Goal: Task Accomplishment & Management: Manage account settings

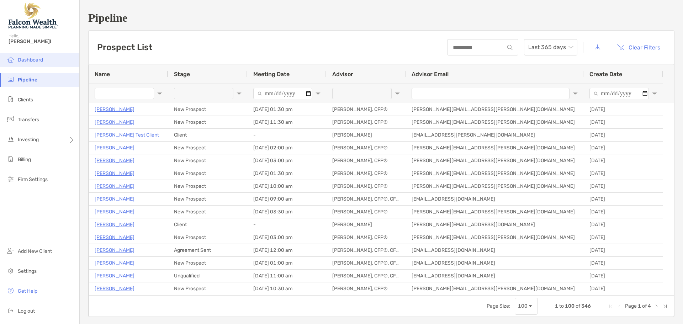
click at [31, 63] on li "Dashboard" at bounding box center [39, 60] width 79 height 14
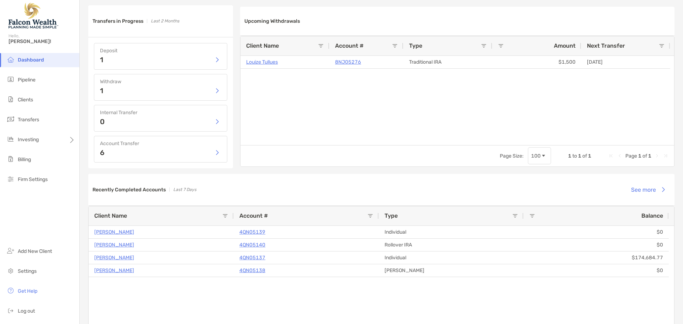
scroll to position [391, 0]
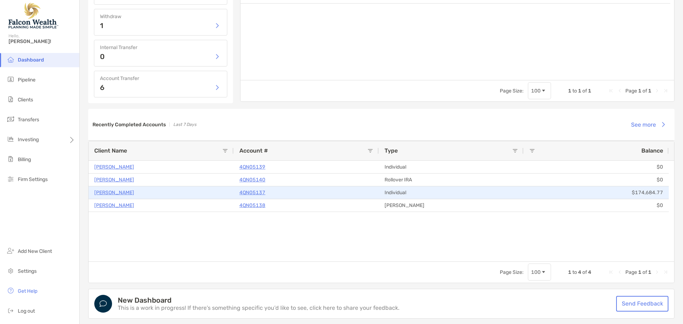
click at [253, 192] on p "4QN05137" at bounding box center [252, 192] width 26 height 9
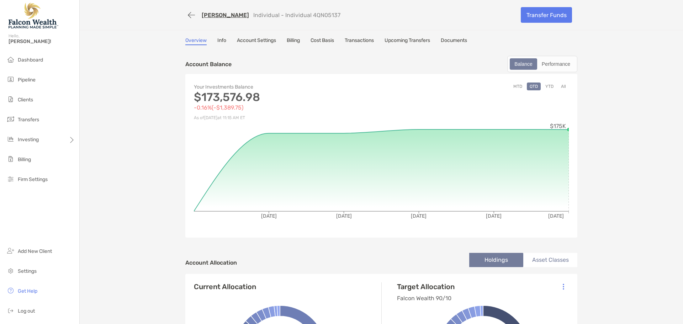
click at [185, 17] on button "button" at bounding box center [191, 15] width 12 height 13
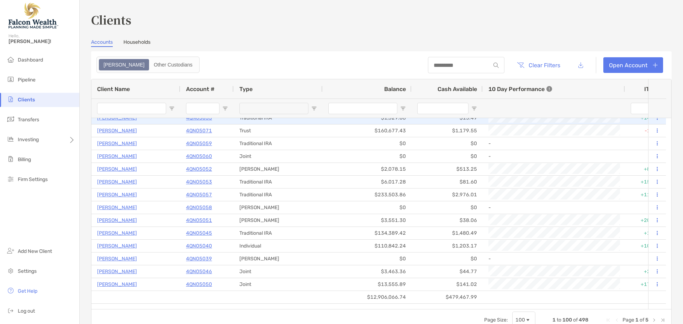
scroll to position [1107, 0]
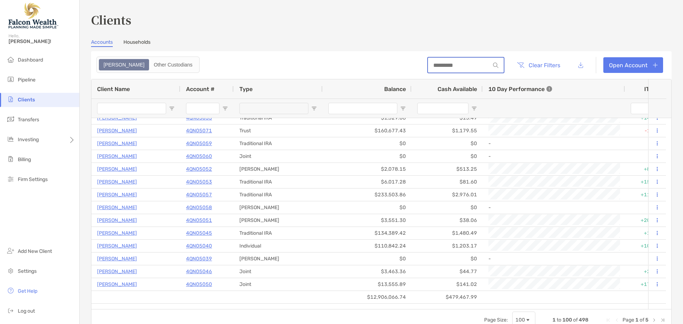
click at [445, 63] on input at bounding box center [459, 65] width 62 height 6
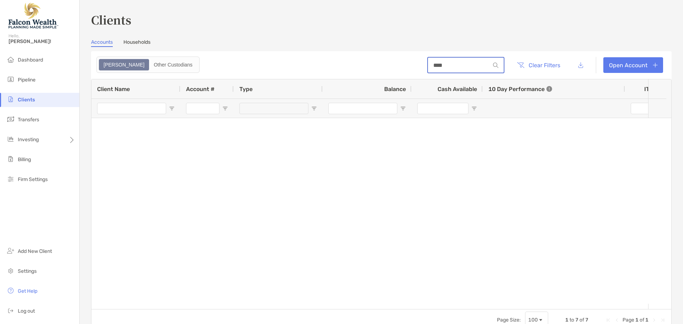
scroll to position [0, 0]
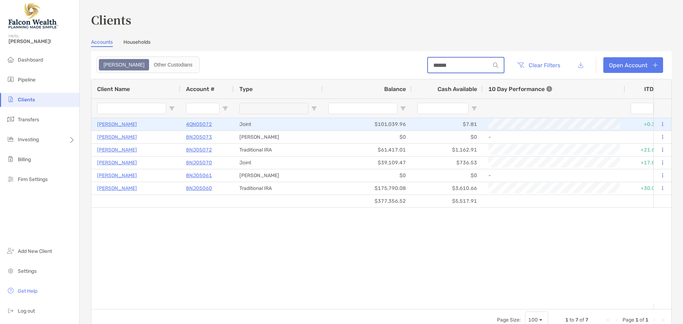
type input "******"
click at [122, 122] on p "[PERSON_NAME]" at bounding box center [117, 124] width 40 height 9
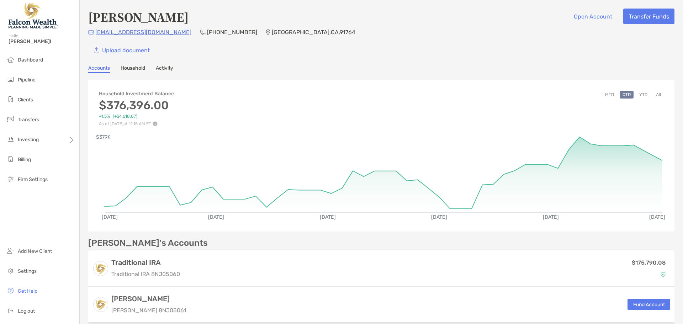
click at [653, 95] on button "All" at bounding box center [658, 95] width 11 height 8
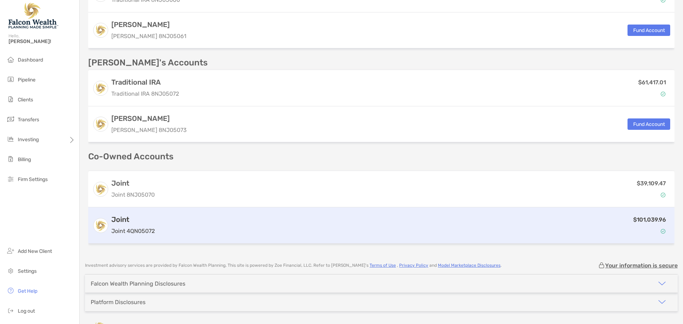
scroll to position [284, 0]
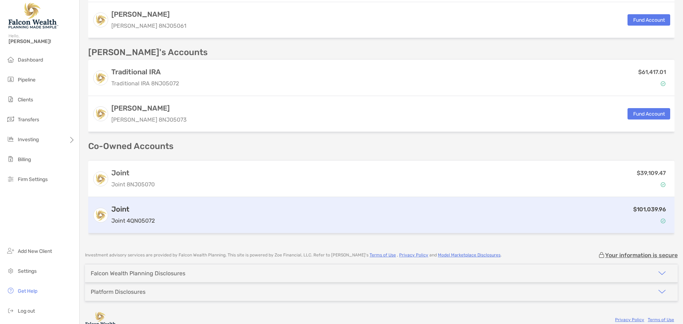
click at [126, 214] on div "Joint Joint 4QN05072" at bounding box center [132, 215] width 43 height 20
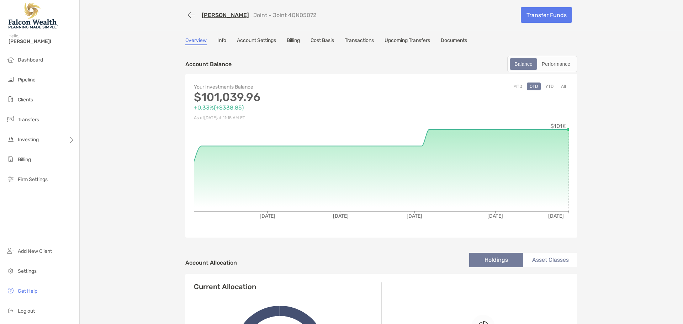
click at [362, 41] on link "Transactions" at bounding box center [359, 41] width 29 height 8
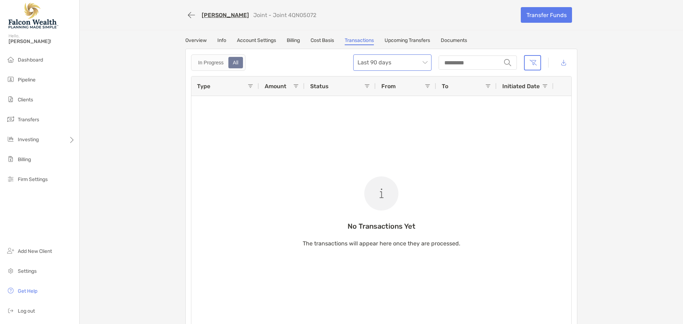
click at [392, 60] on span "Last 90 days" at bounding box center [392, 63] width 70 height 16
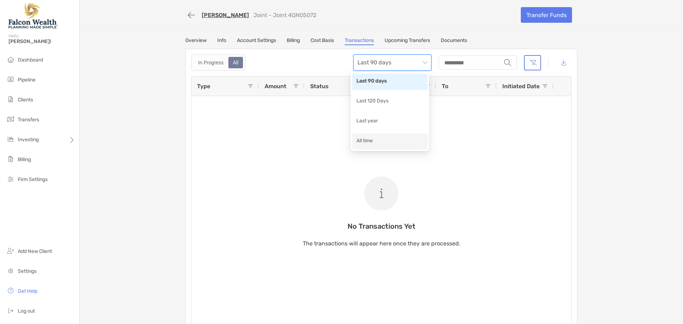
drag, startPoint x: 373, startPoint y: 139, endPoint x: 380, endPoint y: 132, distance: 9.6
click at [373, 139] on div "All time" at bounding box center [389, 141] width 67 height 9
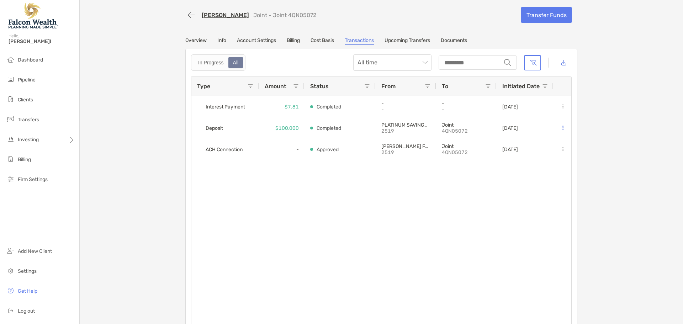
click at [201, 39] on link "Overview" at bounding box center [195, 41] width 21 height 8
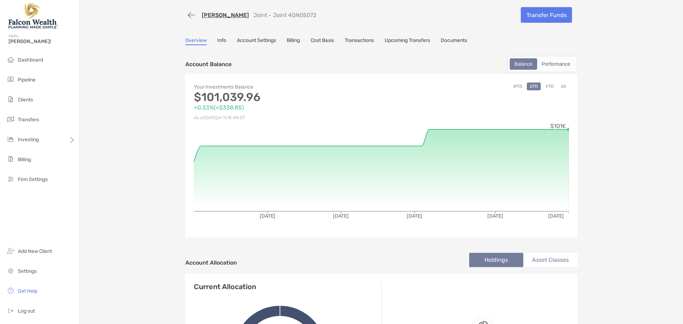
click at [318, 41] on link "Cost Basis" at bounding box center [321, 41] width 23 height 8
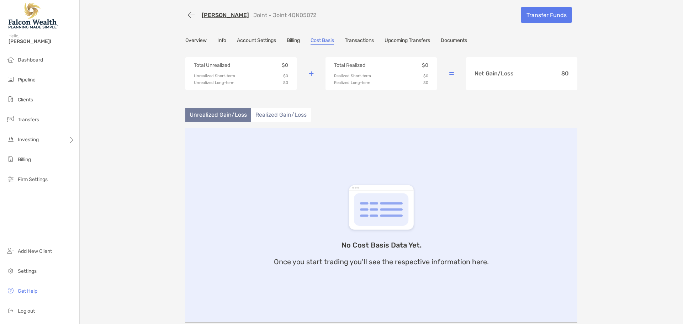
click at [290, 41] on link "Billing" at bounding box center [293, 41] width 13 height 8
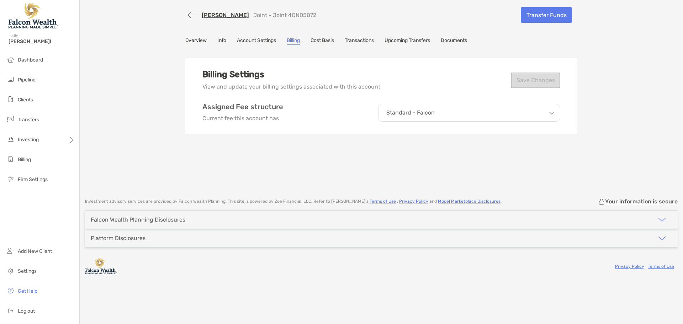
click at [427, 112] on p "Standard - Falcon" at bounding box center [410, 113] width 48 height 6
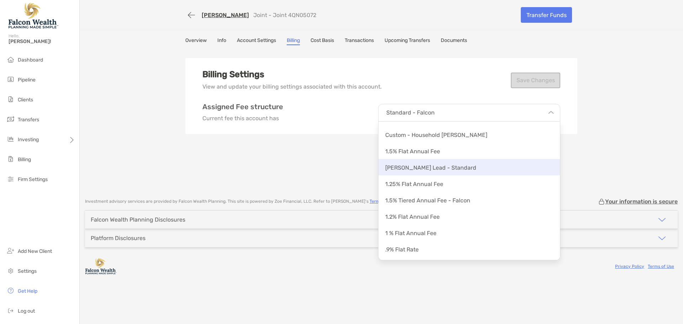
scroll to position [61, 0]
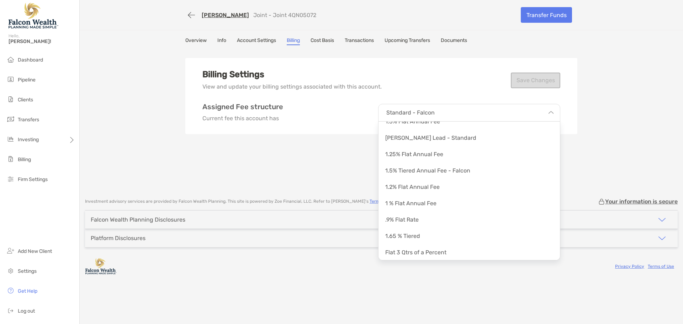
click at [363, 159] on div "Billing Settings View and update your billing settings associated with this acc…" at bounding box center [381, 120] width 392 height 142
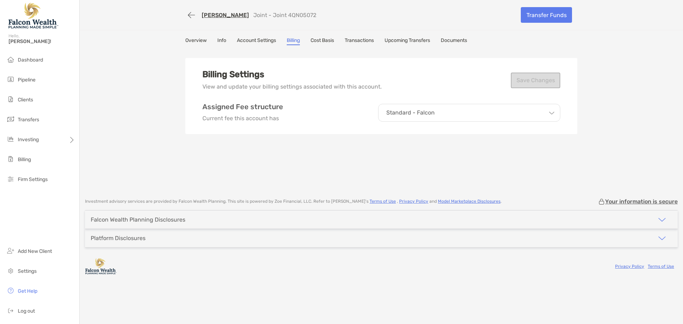
click at [437, 117] on div "Standard - Falcon" at bounding box center [469, 113] width 182 height 18
click at [340, 153] on div "Billing Settings View and update your billing settings associated with this acc…" at bounding box center [381, 120] width 392 height 142
click at [192, 41] on link "Overview" at bounding box center [195, 41] width 21 height 8
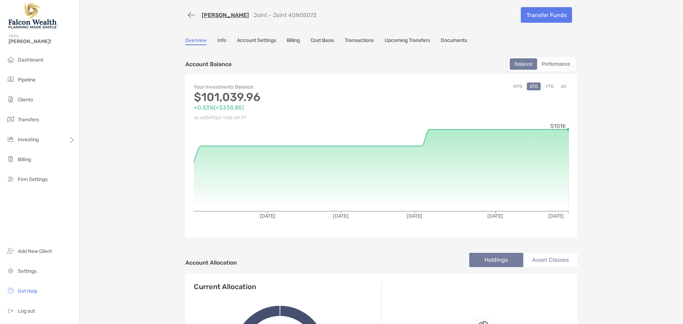
click at [356, 42] on link "Transactions" at bounding box center [359, 41] width 29 height 8
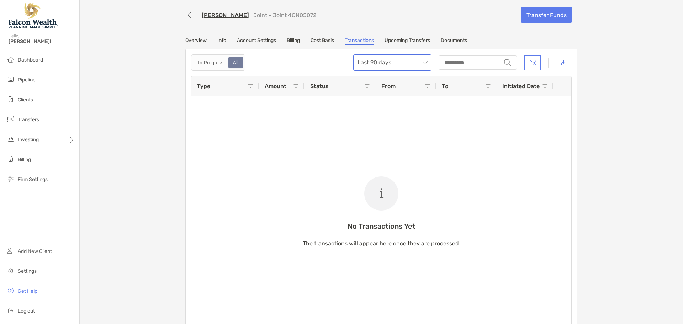
click at [399, 59] on span "Last 90 days" at bounding box center [392, 63] width 70 height 16
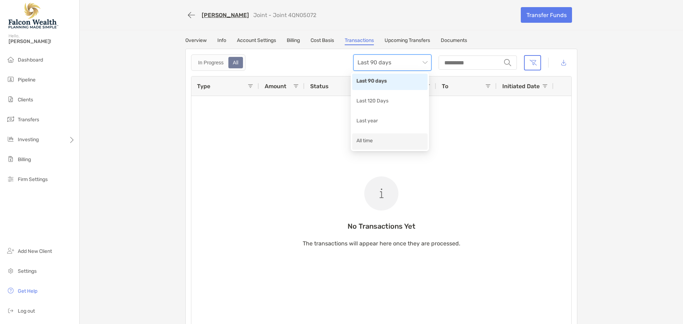
click at [383, 140] on div "All time" at bounding box center [389, 141] width 67 height 9
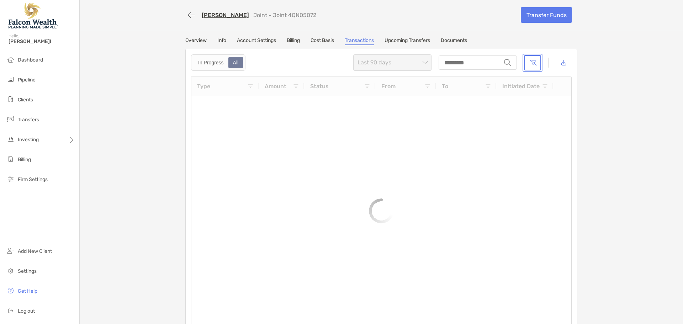
click at [530, 63] on button "button" at bounding box center [532, 62] width 17 height 15
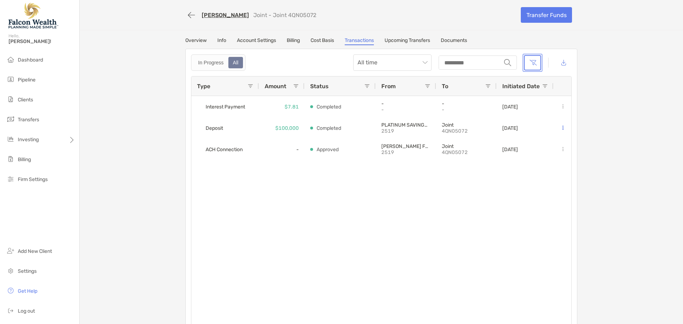
click at [530, 64] on button "button" at bounding box center [532, 62] width 17 height 15
click at [531, 62] on button "button" at bounding box center [532, 62] width 17 height 15
click at [211, 65] on div "In Progress" at bounding box center [210, 63] width 33 height 10
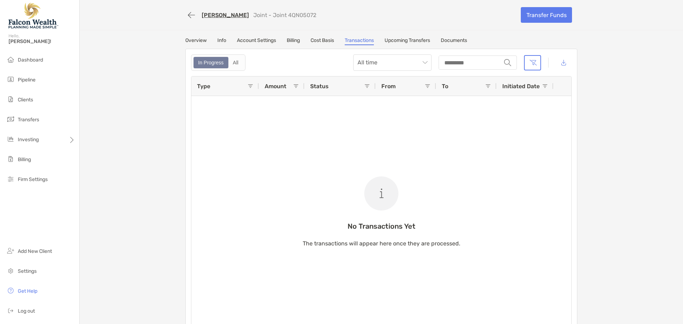
click at [241, 65] on div "In Progress All" at bounding box center [218, 62] width 54 height 16
click at [230, 64] on div "All" at bounding box center [236, 63] width 14 height 10
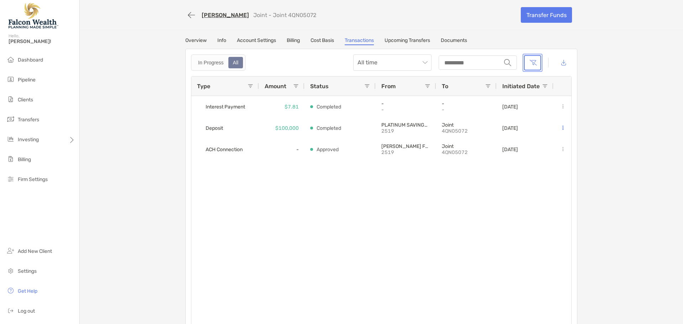
click at [533, 62] on button "button" at bounding box center [532, 62] width 17 height 15
click at [528, 63] on button "button" at bounding box center [532, 62] width 17 height 15
click at [186, 12] on button "button" at bounding box center [191, 15] width 12 height 13
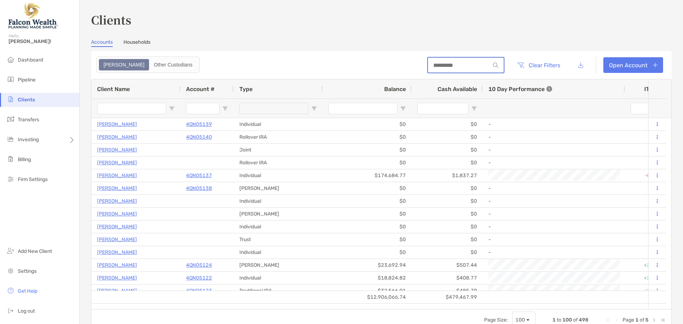
click at [440, 65] on input at bounding box center [459, 65] width 62 height 6
paste input "**********"
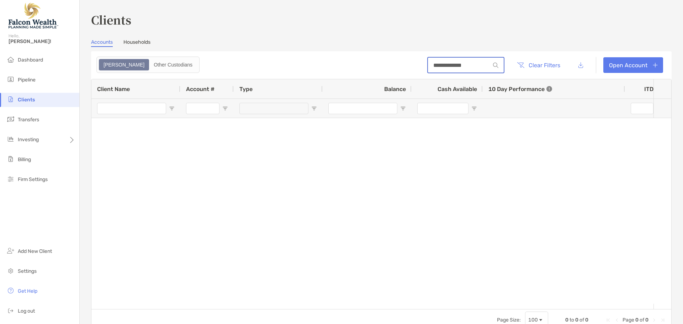
drag, startPoint x: 437, startPoint y: 65, endPoint x: 376, endPoint y: 61, distance: 61.6
click at [377, 61] on header "**********" at bounding box center [381, 65] width 580 height 28
type input "******"
drag, startPoint x: 451, startPoint y: 69, endPoint x: 405, endPoint y: 61, distance: 46.9
click at [409, 62] on header "****** Clear Filters Open Account" at bounding box center [381, 65] width 580 height 28
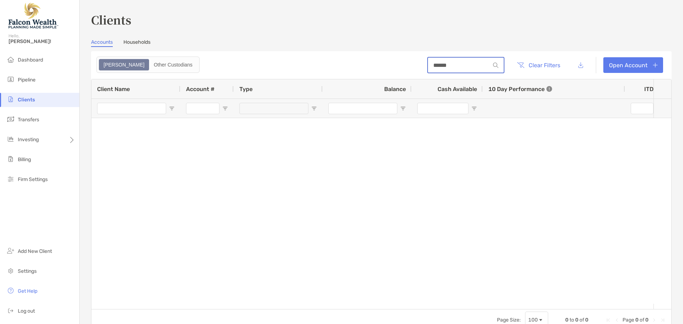
click at [448, 62] on input "******" at bounding box center [459, 65] width 62 height 6
drag, startPoint x: 438, startPoint y: 63, endPoint x: 368, endPoint y: 54, distance: 71.0
click at [373, 55] on header "****** Clear Filters Open Account" at bounding box center [381, 65] width 580 height 28
click at [453, 63] on input "******" at bounding box center [459, 65] width 62 height 6
click at [446, 66] on input "******" at bounding box center [459, 65] width 62 height 6
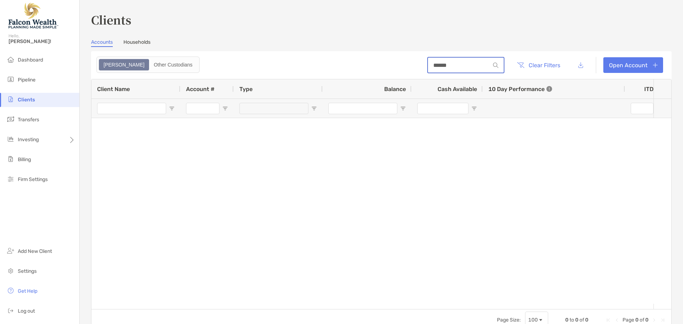
click at [366, 62] on header "****** Clear Filters Open Account" at bounding box center [381, 65] width 580 height 28
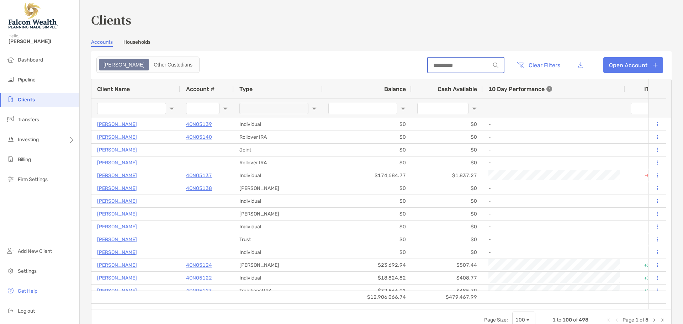
click at [447, 64] on input at bounding box center [459, 65] width 62 height 6
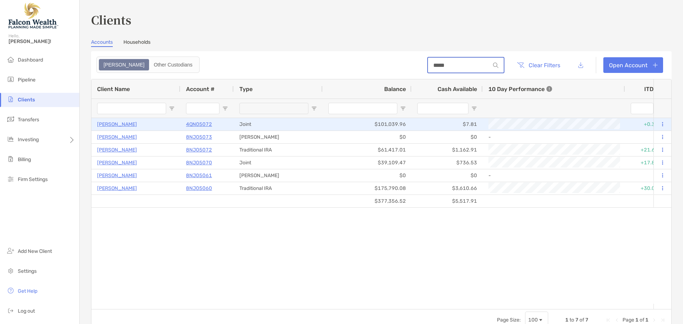
type input "*****"
click at [207, 124] on p "4QN05072" at bounding box center [199, 124] width 26 height 9
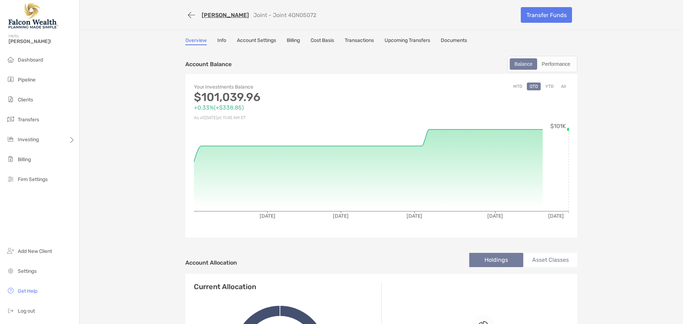
click at [317, 41] on link "Cost Basis" at bounding box center [321, 41] width 23 height 8
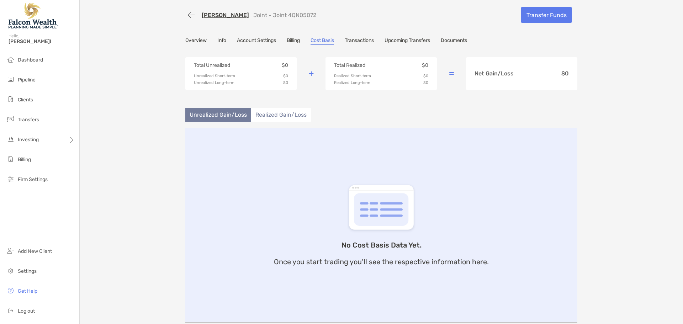
click at [284, 41] on div "Overview Info Account Settings Billing Cost Basis Transactions Upcoming Transfe…" at bounding box center [381, 41] width 392 height 8
click at [296, 37] on div "Oscar Molina Joint - Joint 4QN05072 Transfer Funds Overview Info Account Settin…" at bounding box center [381, 161] width 603 height 322
click at [296, 38] on link "Billing" at bounding box center [293, 41] width 13 height 8
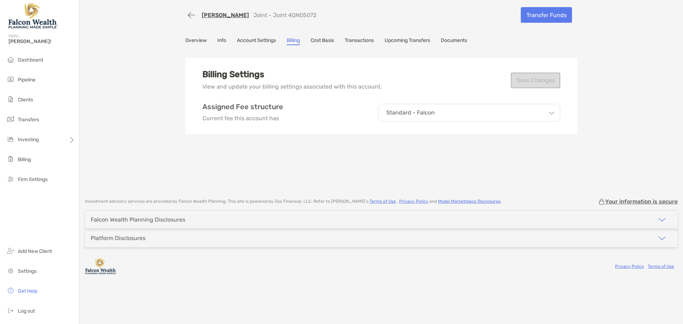
click at [530, 110] on div "Standard - Falcon" at bounding box center [469, 113] width 182 height 18
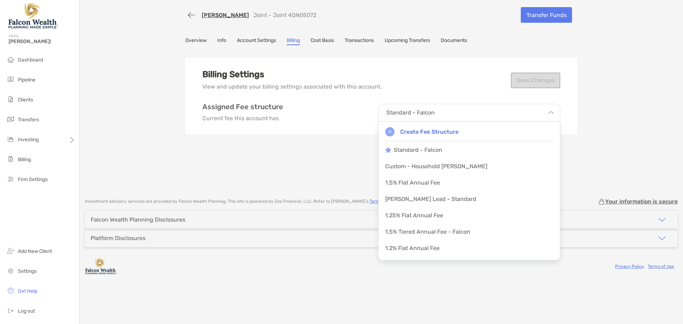
click at [341, 135] on div "Billing Settings View and update your billing settings associated with this acc…" at bounding box center [381, 120] width 392 height 142
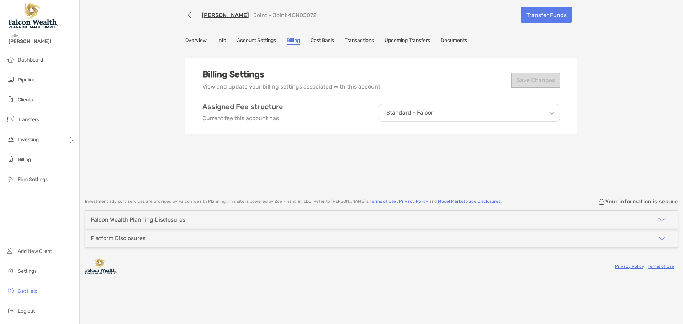
click at [440, 112] on div "Standard - Falcon" at bounding box center [469, 113] width 182 height 18
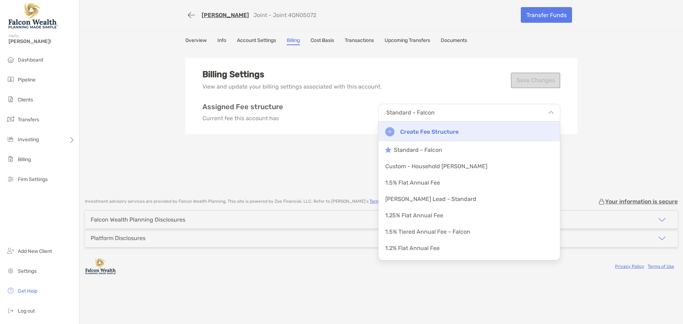
click at [435, 132] on p "Create Fee Structure" at bounding box center [429, 131] width 58 height 9
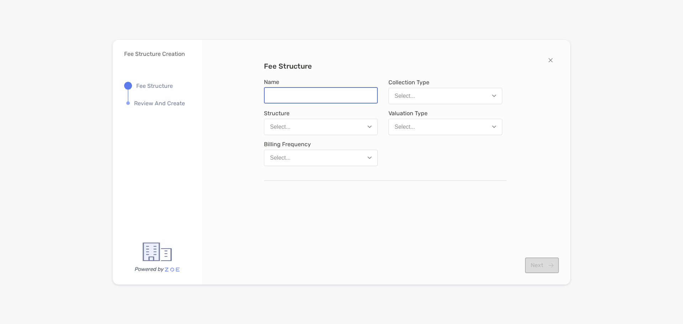
click at [326, 99] on input "Name" at bounding box center [321, 95] width 112 height 15
type input "**********"
click at [442, 97] on button "Select..." at bounding box center [445, 96] width 114 height 16
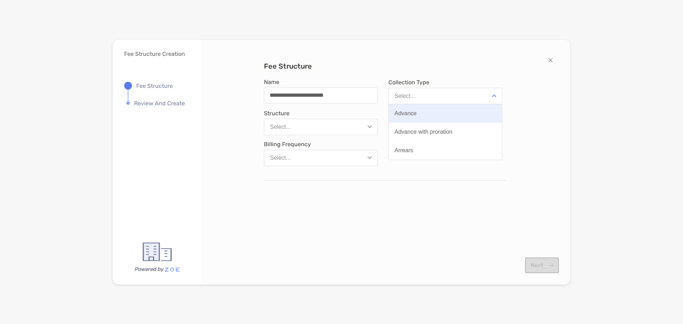
click at [432, 112] on button "Advance" at bounding box center [445, 113] width 113 height 18
click at [434, 123] on button "Select..." at bounding box center [445, 127] width 114 height 16
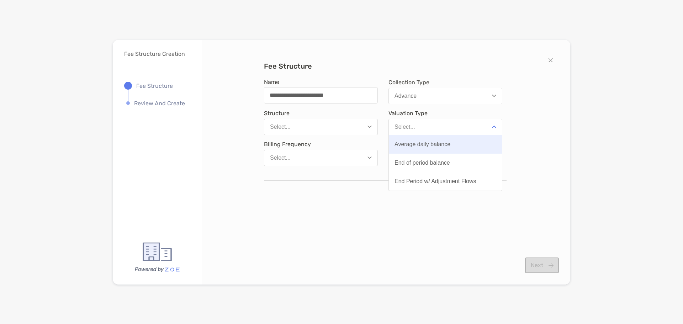
click at [443, 144] on div "Average daily balance" at bounding box center [422, 144] width 56 height 6
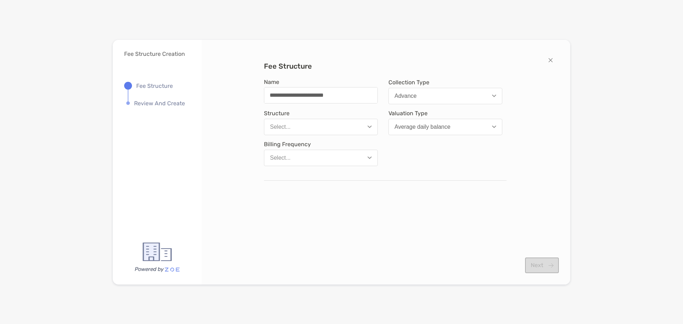
click at [346, 131] on button "Select..." at bounding box center [321, 127] width 114 height 16
click at [309, 165] on button "Flat amount" at bounding box center [320, 163] width 113 height 18
click at [287, 154] on button "Select..." at bounding box center [321, 158] width 114 height 16
click at [286, 195] on div "Quarterly" at bounding box center [281, 194] width 23 height 6
click at [403, 156] on div "Select..." at bounding box center [404, 158] width 21 height 6
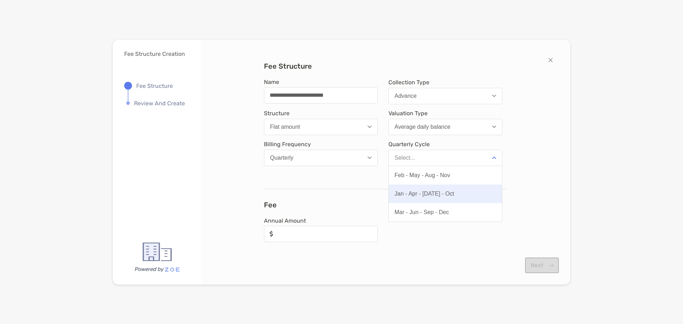
click at [427, 198] on button "Jan - Apr - [DATE] - Oct" at bounding box center [445, 194] width 113 height 18
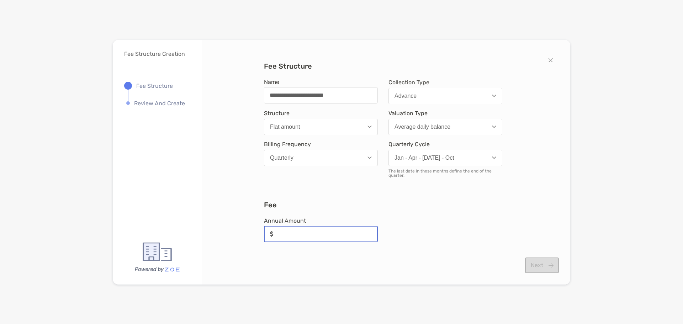
click at [292, 235] on input "Annual Amount" at bounding box center [328, 233] width 97 height 15
click at [310, 124] on button "Flat amount" at bounding box center [321, 127] width 114 height 16
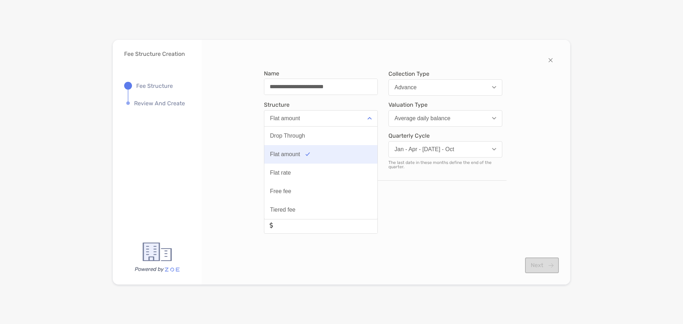
scroll to position [12, 0]
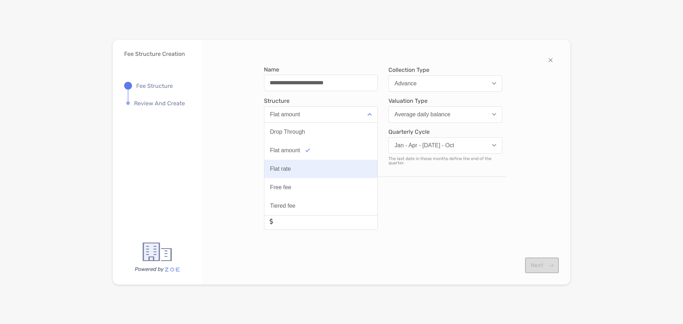
click at [298, 171] on button "Flat rate" at bounding box center [320, 169] width 113 height 18
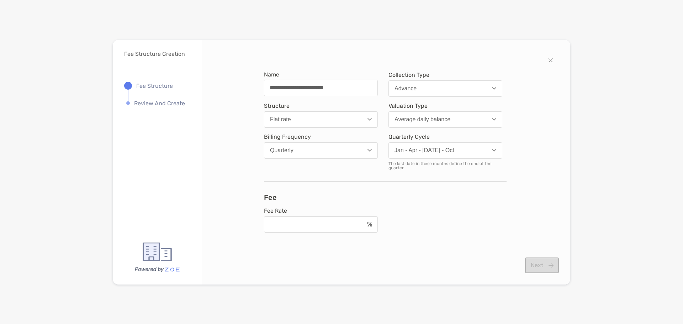
scroll to position [7, 0]
click at [300, 226] on input "Fee Rate" at bounding box center [314, 224] width 99 height 6
type input "*"
click at [219, 208] on div "**********" at bounding box center [386, 162] width 346 height 201
click at [383, 234] on div "Fee Rate *" at bounding box center [385, 225] width 242 height 37
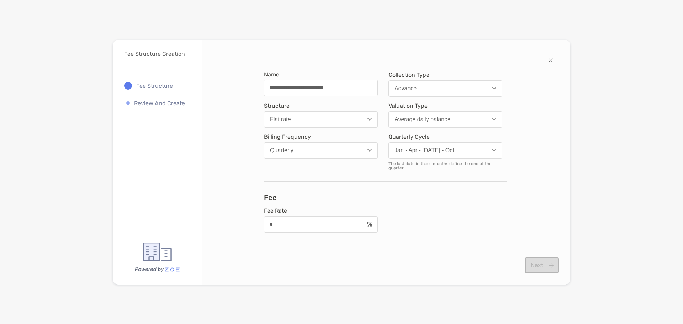
click at [539, 269] on div "Next" at bounding box center [542, 265] width 34 height 16
click at [441, 225] on div "Fee Rate *" at bounding box center [385, 225] width 242 height 37
click at [306, 171] on div "**********" at bounding box center [385, 125] width 242 height 113
click at [309, 119] on button "Flat rate" at bounding box center [321, 119] width 114 height 16
click at [289, 159] on button "Flat amount" at bounding box center [320, 155] width 113 height 18
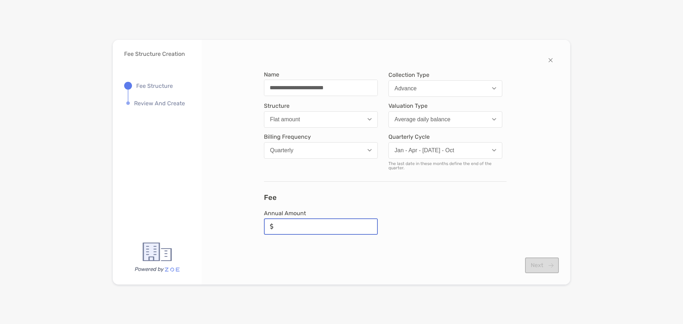
click at [280, 228] on input "Annual Amount" at bounding box center [328, 226] width 97 height 15
type input "*"
click at [461, 236] on div "Annual Amount" at bounding box center [385, 228] width 242 height 42
click at [546, 268] on div "Next" at bounding box center [542, 265] width 34 height 16
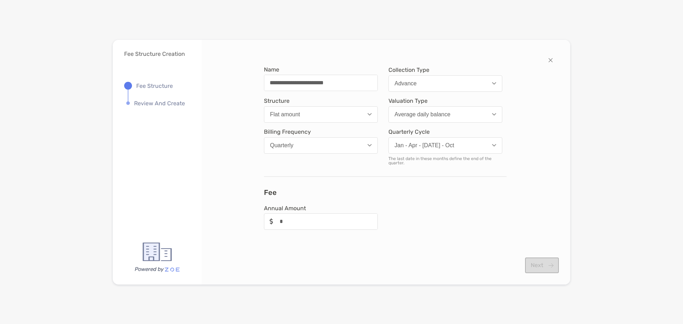
click at [546, 268] on div "Next" at bounding box center [542, 265] width 34 height 16
click at [540, 256] on div "Next" at bounding box center [386, 268] width 368 height 33
click at [544, 267] on div "Next" at bounding box center [542, 265] width 34 height 16
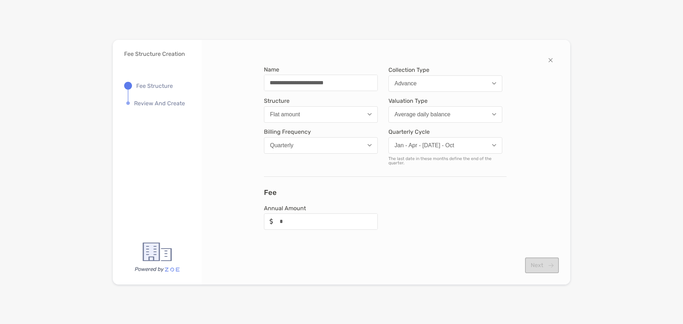
click at [469, 229] on div "Annual Amount" at bounding box center [385, 223] width 242 height 42
click at [432, 81] on button "Advance" at bounding box center [445, 83] width 114 height 16
click at [441, 113] on div "Average daily balance" at bounding box center [422, 114] width 56 height 6
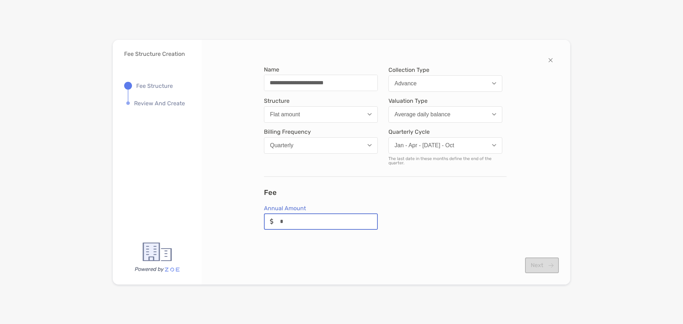
click at [286, 222] on input "Annual Amount" at bounding box center [328, 221] width 97 height 15
type input "*"
click at [416, 228] on div "Annual Amount" at bounding box center [385, 223] width 242 height 42
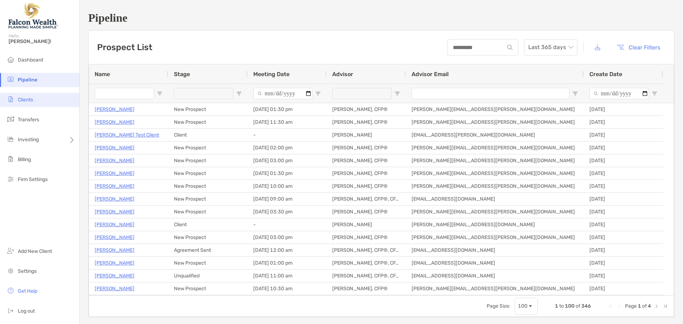
click at [22, 100] on span "Clients" at bounding box center [25, 100] width 15 height 6
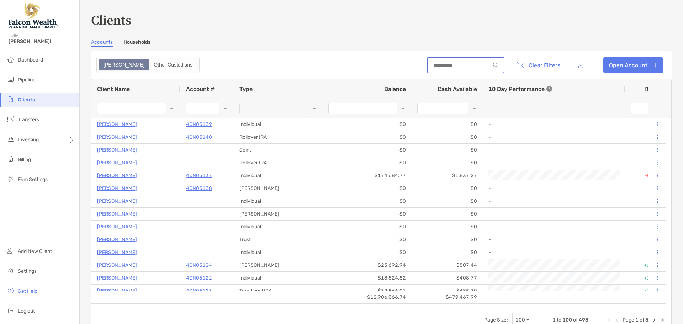
drag, startPoint x: 465, startPoint y: 63, endPoint x: 464, endPoint y: 66, distance: 3.6
click at [464, 65] on input at bounding box center [459, 65] width 62 height 6
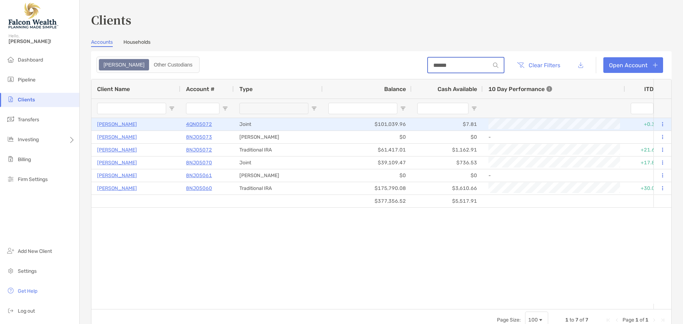
type input "******"
click at [196, 124] on p "4QN05072" at bounding box center [199, 124] width 26 height 9
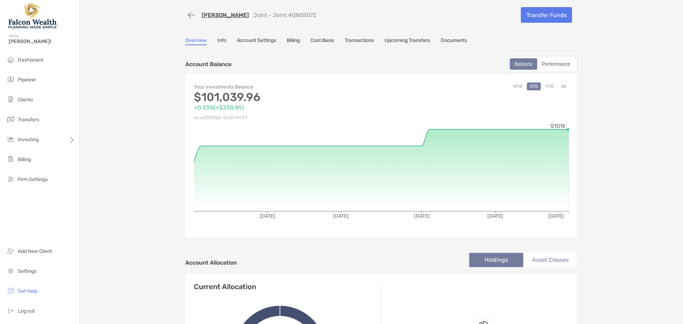
click at [325, 41] on link "Cost Basis" at bounding box center [321, 41] width 23 height 8
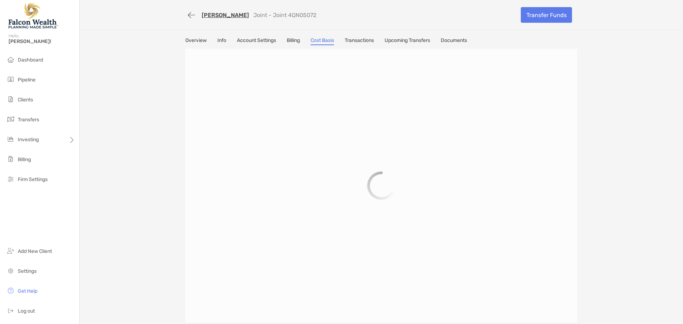
click at [294, 42] on link "Billing" at bounding box center [293, 41] width 13 height 8
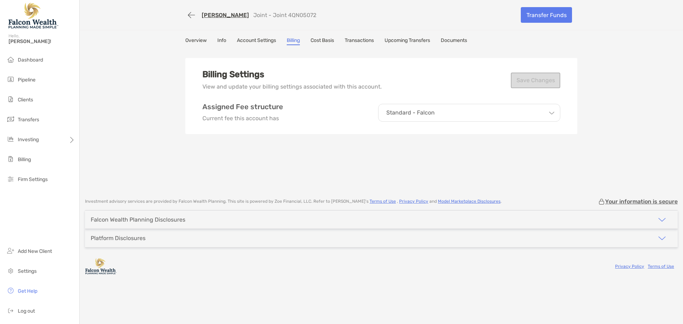
click at [423, 114] on p "Standard - Falcon" at bounding box center [410, 113] width 48 height 6
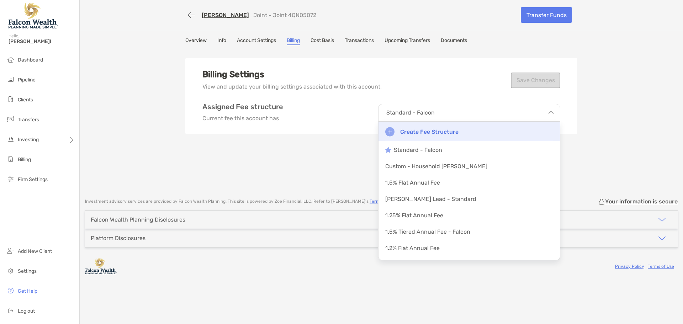
click at [423, 132] on p "Create Fee Structure" at bounding box center [429, 131] width 58 height 9
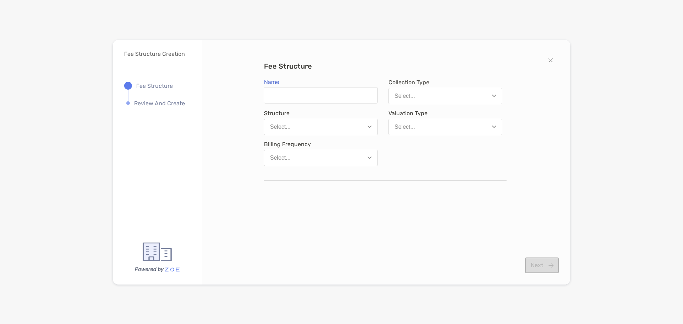
click at [332, 98] on input "Name" at bounding box center [320, 95] width 113 height 16
type input "**********"
click at [330, 129] on button "Select..." at bounding box center [321, 127] width 114 height 16
click at [299, 166] on button "Flat amount" at bounding box center [320, 163] width 113 height 18
click at [432, 96] on button "Select..." at bounding box center [445, 96] width 114 height 16
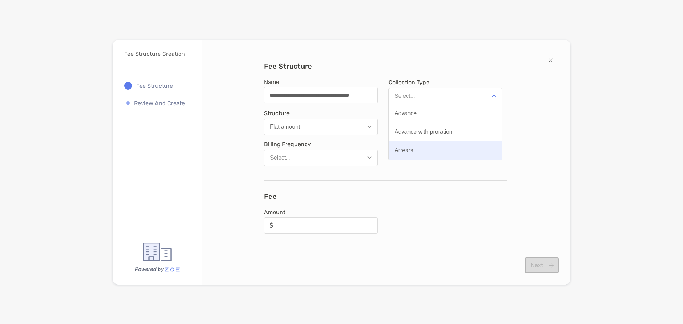
click at [416, 154] on button "Arrears" at bounding box center [445, 150] width 113 height 18
click at [426, 125] on button "Select..." at bounding box center [445, 127] width 114 height 16
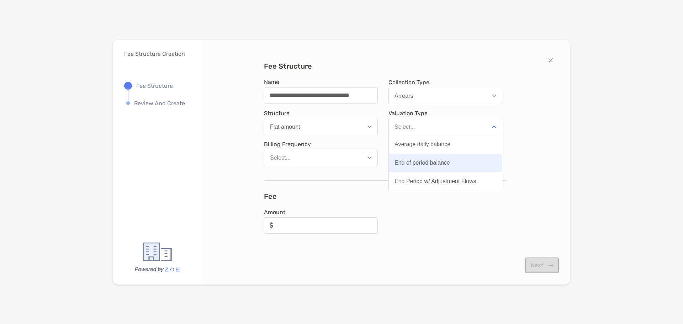
click at [447, 162] on div "End of period balance" at bounding box center [421, 163] width 55 height 6
click at [332, 154] on button "Select..." at bounding box center [321, 158] width 114 height 16
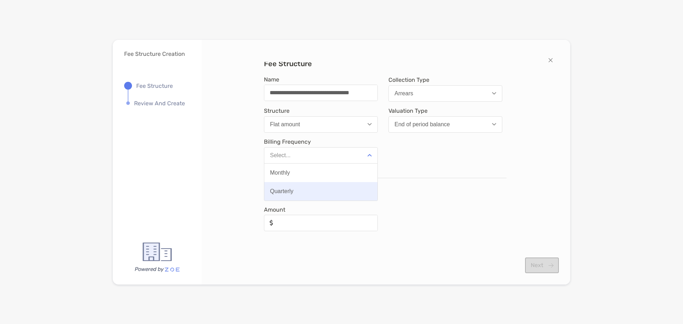
scroll to position [4, 0]
click at [288, 192] on div "Quarterly" at bounding box center [281, 190] width 23 height 6
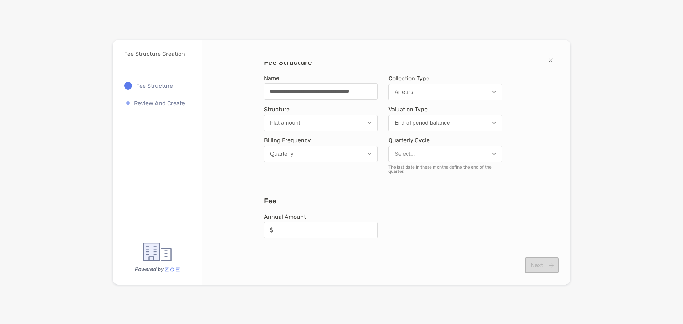
click at [409, 154] on div "Select..." at bounding box center [404, 154] width 21 height 6
click at [347, 150] on button "Quarterly" at bounding box center [321, 154] width 114 height 16
click at [316, 181] on button "Quarterly" at bounding box center [320, 190] width 113 height 18
click at [343, 150] on button "Quarterly" at bounding box center [321, 154] width 114 height 16
click at [458, 82] on span "Quarterly Cycle" at bounding box center [445, 78] width 114 height 7
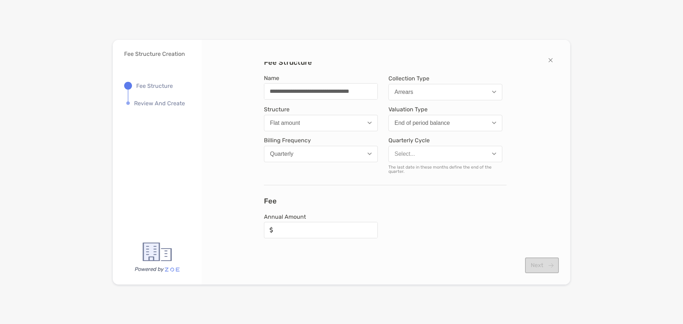
click at [454, 149] on button "Select..." at bounding box center [445, 154] width 114 height 16
click at [434, 185] on button "Jan - Apr - [DATE] - Oct" at bounding box center [445, 190] width 113 height 18
click at [388, 203] on h3 "Fee" at bounding box center [385, 201] width 242 height 9
click at [323, 234] on input "Annual Amount" at bounding box center [328, 230] width 97 height 15
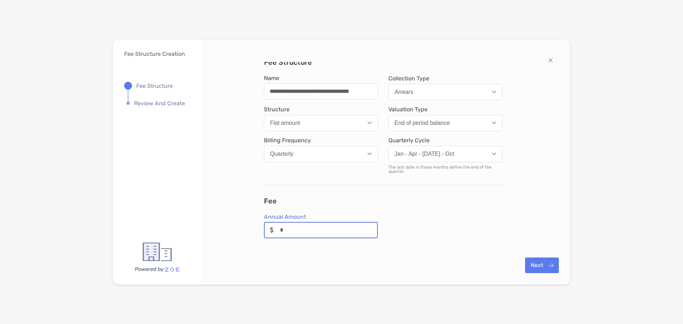
type input "*"
click at [408, 220] on div "Annual Amount" at bounding box center [385, 232] width 242 height 42
click at [553, 268] on button "Next" at bounding box center [542, 265] width 34 height 16
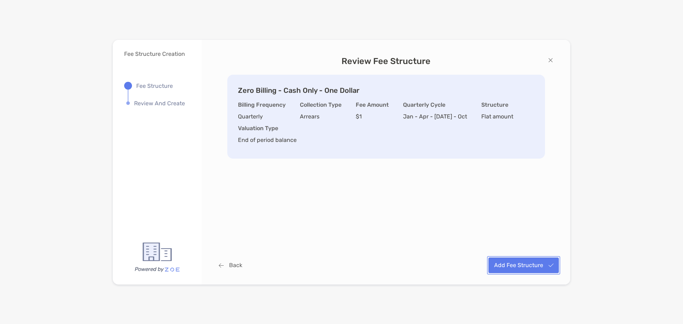
click at [522, 267] on button "Add Fee Structure" at bounding box center [523, 265] width 70 height 16
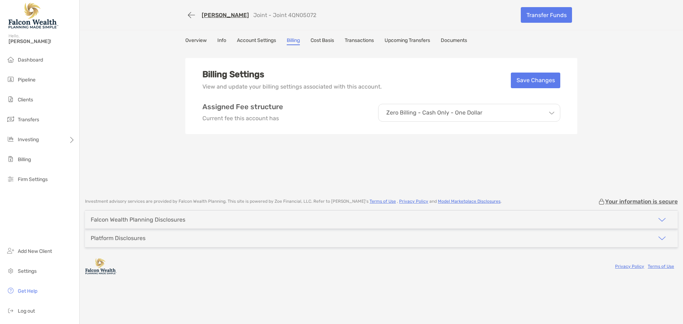
click at [326, 40] on link "Cost Basis" at bounding box center [321, 41] width 23 height 8
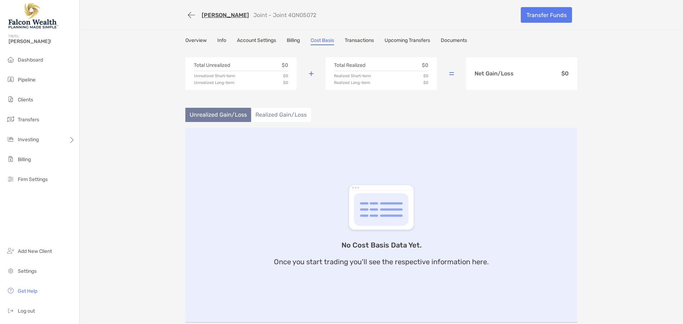
click at [292, 39] on link "Billing" at bounding box center [293, 41] width 13 height 8
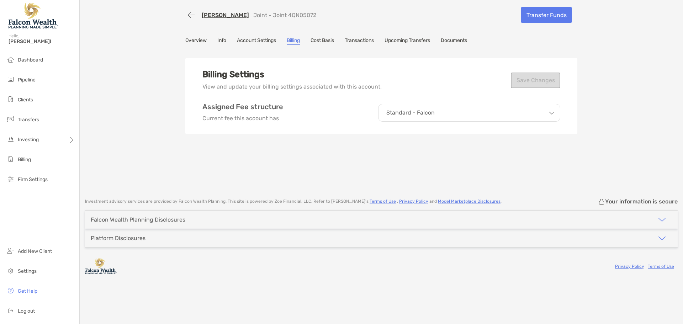
click at [444, 109] on div "Standard - Falcon" at bounding box center [469, 113] width 182 height 18
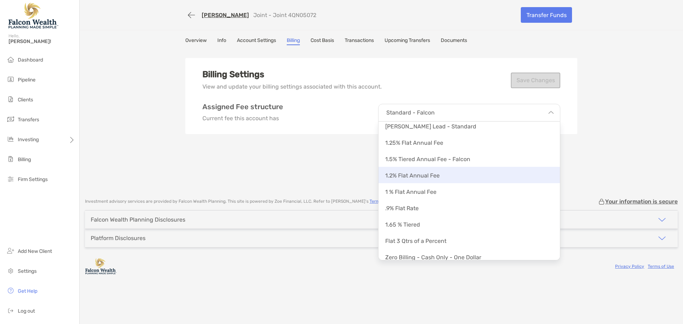
scroll to position [78, 0]
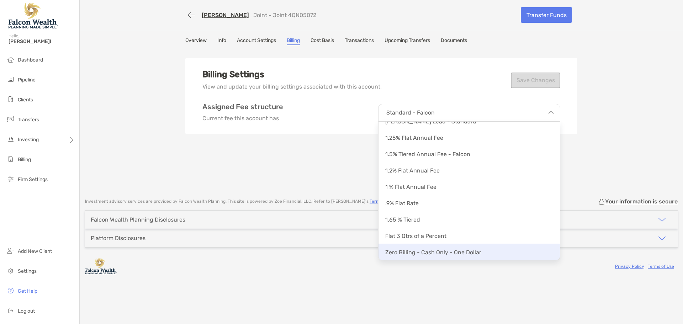
click at [448, 255] on p "Zero Billing - Cash Only - One Dollar" at bounding box center [433, 252] width 96 height 7
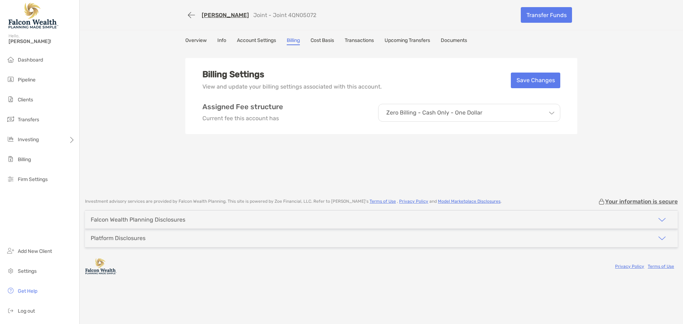
click at [440, 153] on div "Billing Settings View and update your billing settings associated with this acc…" at bounding box center [381, 120] width 392 height 142
click at [548, 74] on button "Save Changes" at bounding box center [535, 81] width 49 height 16
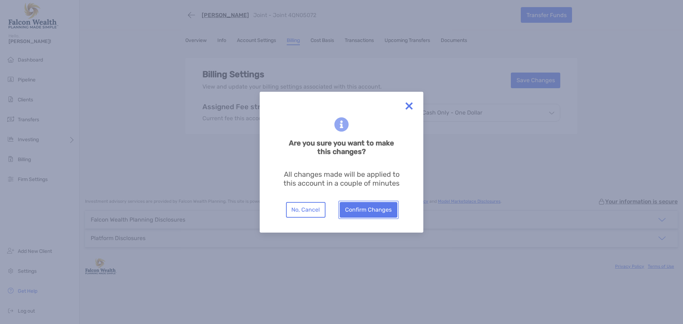
click at [384, 206] on button "Confirm Changes" at bounding box center [369, 210] width 58 height 16
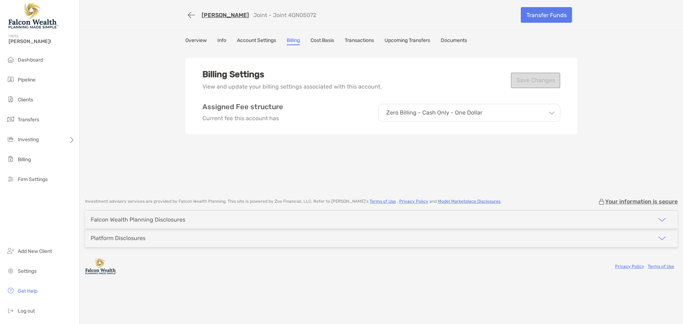
click at [275, 38] on link "Account Settings" at bounding box center [256, 41] width 39 height 8
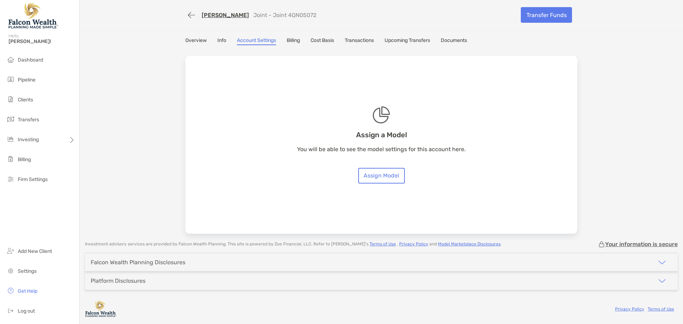
click at [289, 39] on link "Billing" at bounding box center [293, 41] width 13 height 8
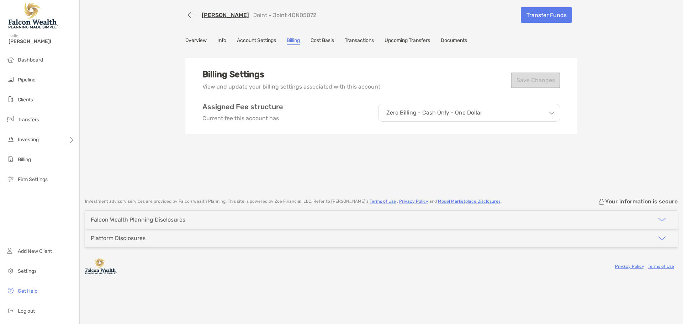
click at [417, 146] on div "Billing Settings View and update your billing settings associated with this acc…" at bounding box center [381, 120] width 392 height 142
click at [267, 36] on div "[PERSON_NAME] Joint - Joint 4QN05072 Transfer Funds Overview Info Account Setti…" at bounding box center [381, 95] width 603 height 191
click at [259, 38] on link "Account Settings" at bounding box center [256, 41] width 39 height 8
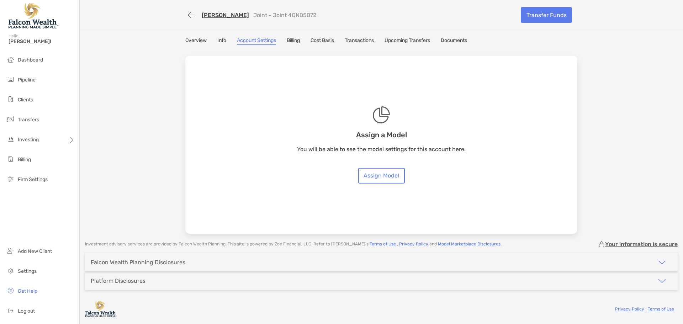
click at [194, 41] on link "Overview" at bounding box center [195, 41] width 21 height 8
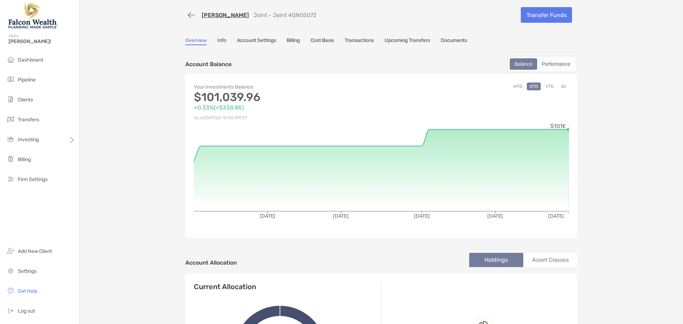
click at [148, 70] on div "[PERSON_NAME] Joint - Joint 4QN05072 Transfer Funds Overview Info Account Setti…" at bounding box center [381, 243] width 603 height 486
click at [188, 12] on button "button" at bounding box center [191, 15] width 12 height 13
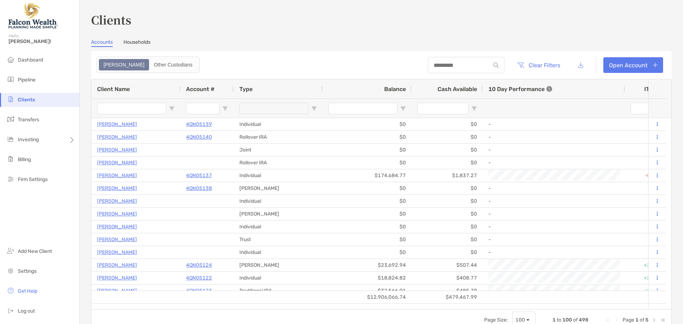
click at [294, 26] on h3 "Clients" at bounding box center [381, 19] width 580 height 16
